Goal: Navigation & Orientation: Understand site structure

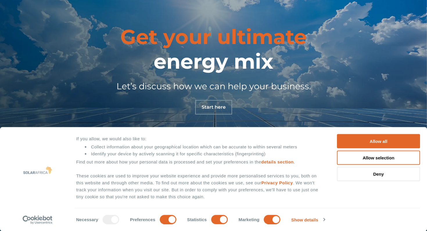
scroll to position [1948, 0]
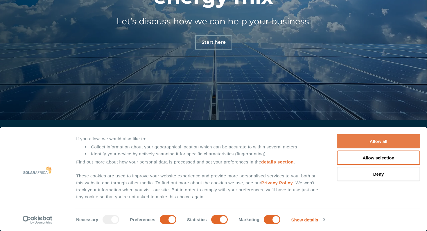
click at [395, 141] on button "Allow all" at bounding box center [378, 141] width 83 height 14
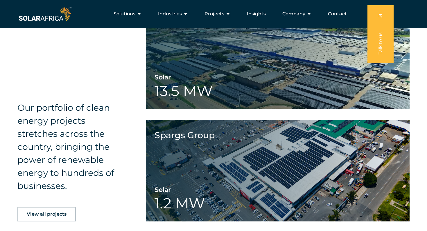
scroll to position [1190, 0]
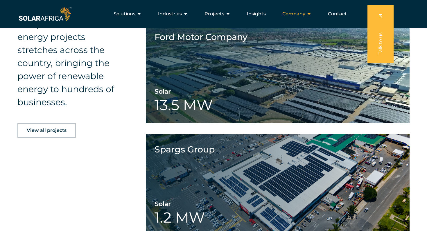
click at [311, 13] on icon "Menu" at bounding box center [309, 14] width 5 height 5
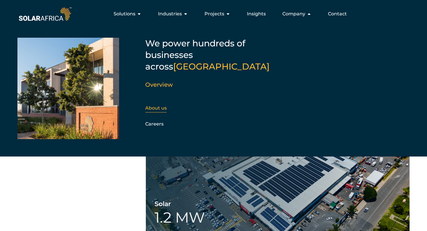
click at [164, 105] on link "About us" at bounding box center [155, 108] width 21 height 6
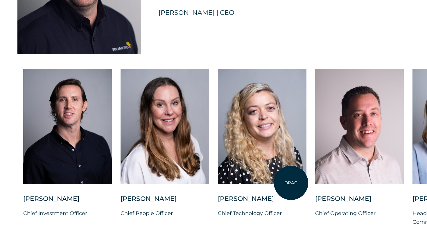
scroll to position [1500, 0]
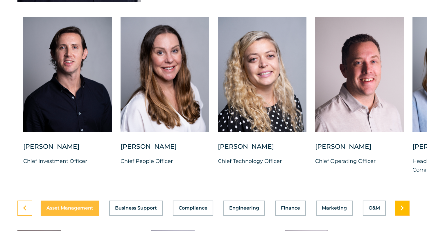
click at [406, 212] on link at bounding box center [402, 208] width 15 height 15
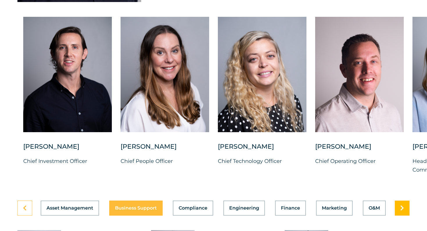
click at [406, 212] on link at bounding box center [402, 208] width 15 height 15
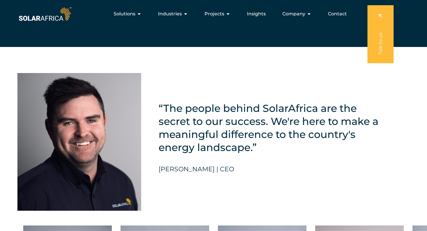
scroll to position [1265, 0]
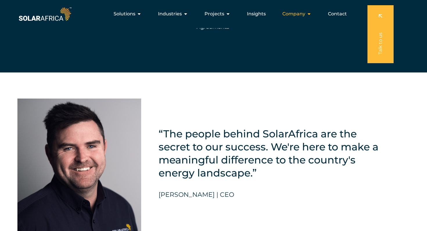
click at [310, 13] on icon "Menu" at bounding box center [309, 14] width 5 height 5
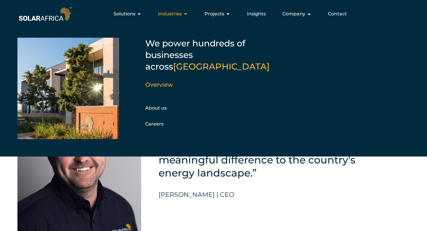
click at [188, 15] on icon "Menu" at bounding box center [185, 14] width 5 height 5
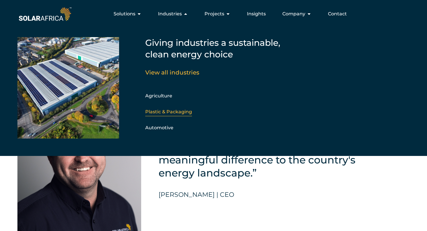
click at [163, 114] on link "Plastic & Packaging" at bounding box center [168, 112] width 47 height 6
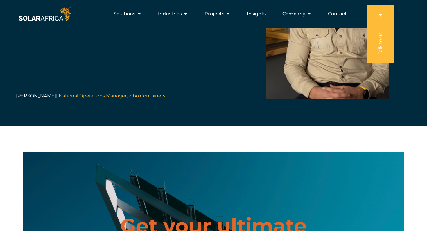
scroll to position [1117, 0]
